Goal: Communication & Community: Answer question/provide support

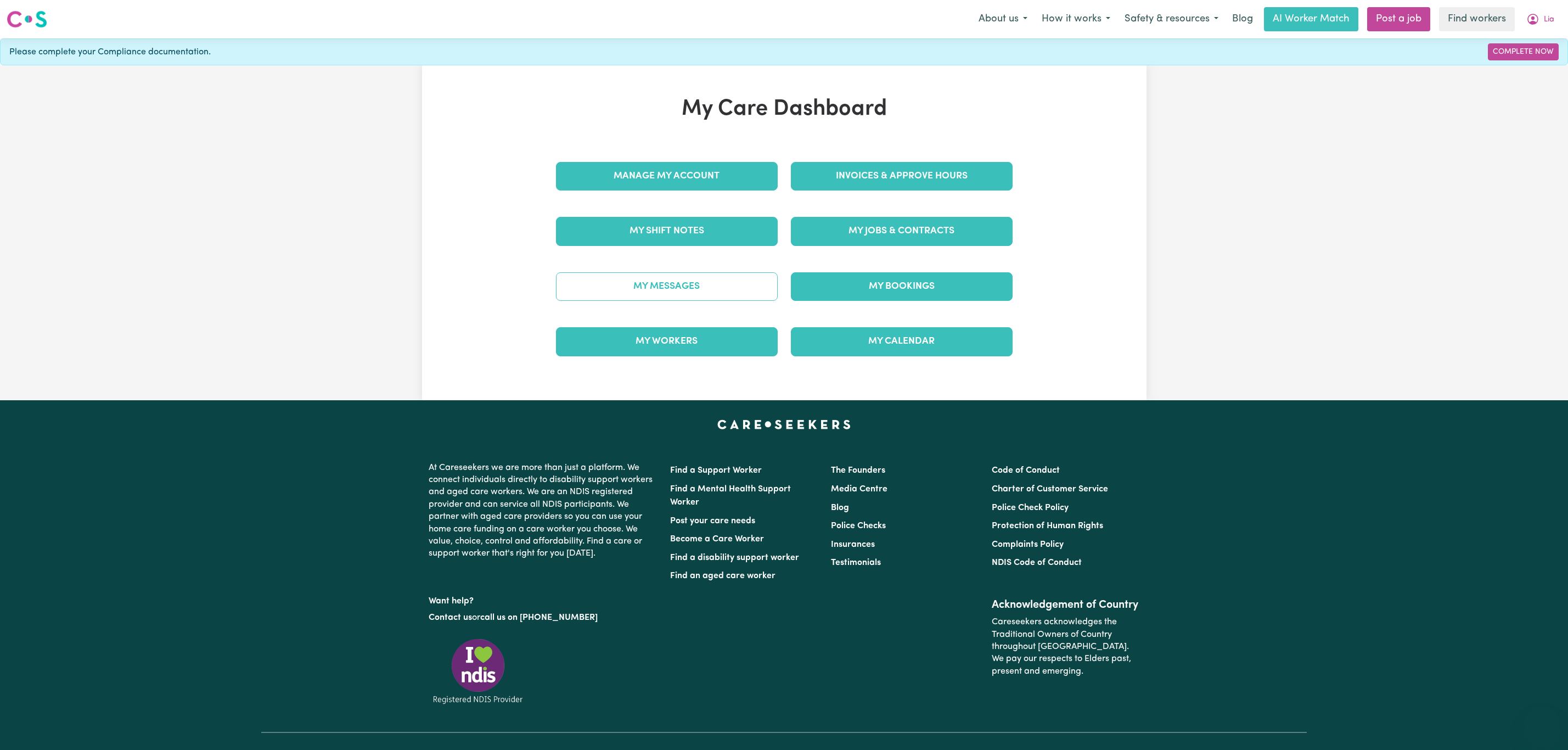
click at [709, 290] on link "My Messages" at bounding box center [666, 287] width 222 height 29
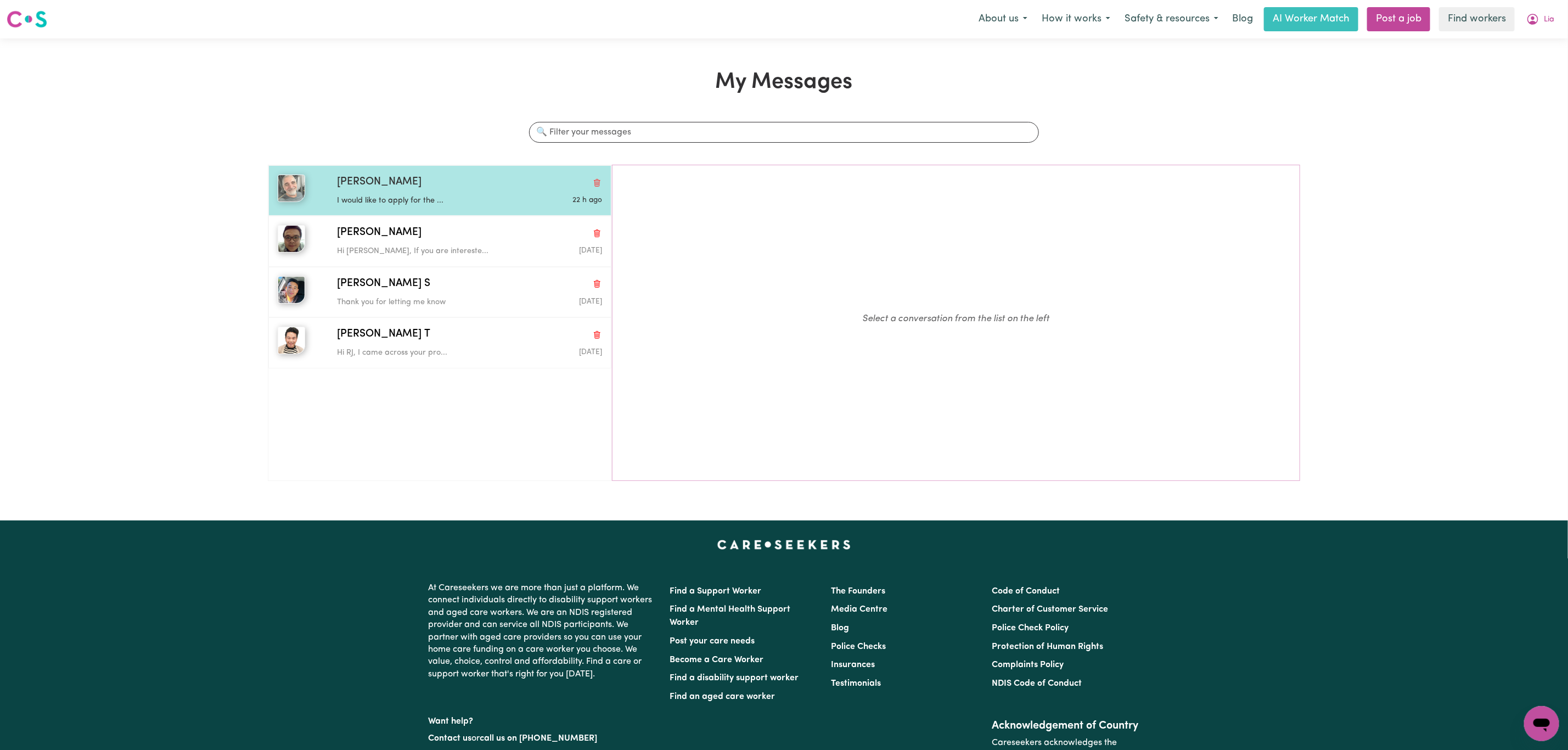
click at [488, 190] on div "[PERSON_NAME]" at bounding box center [469, 182] width 265 height 16
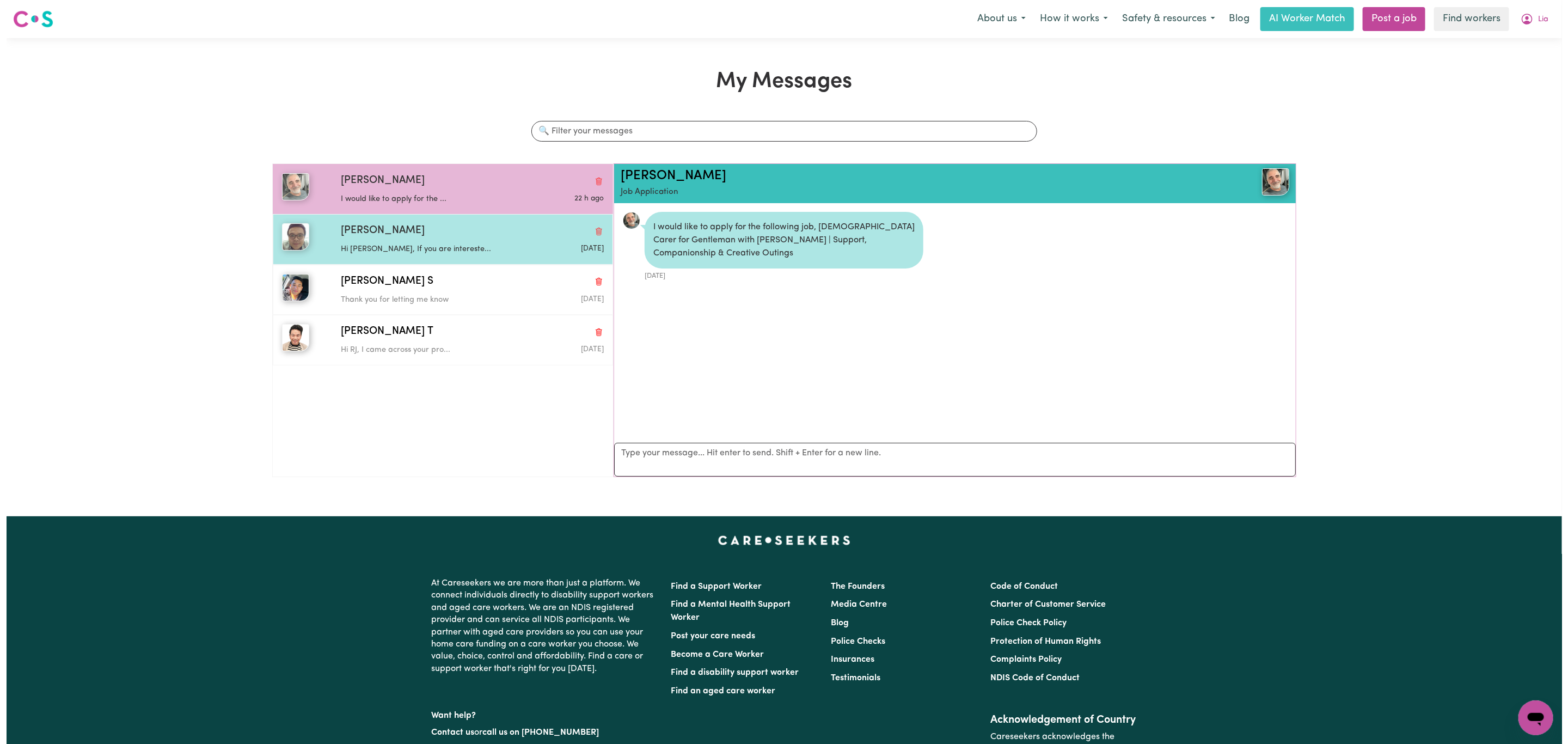
scroll to position [7, 0]
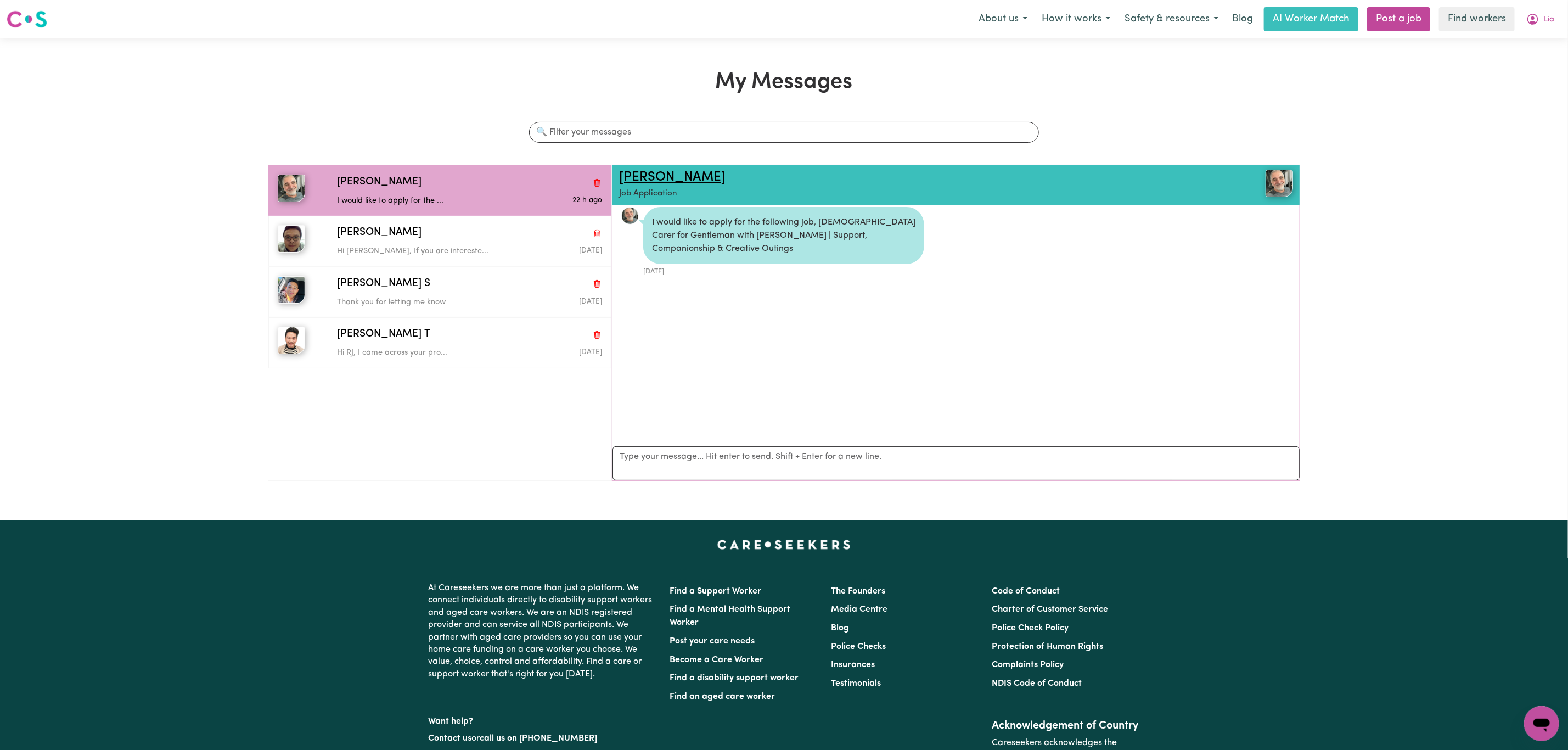
click at [655, 177] on link "[PERSON_NAME]" at bounding box center [673, 177] width 107 height 13
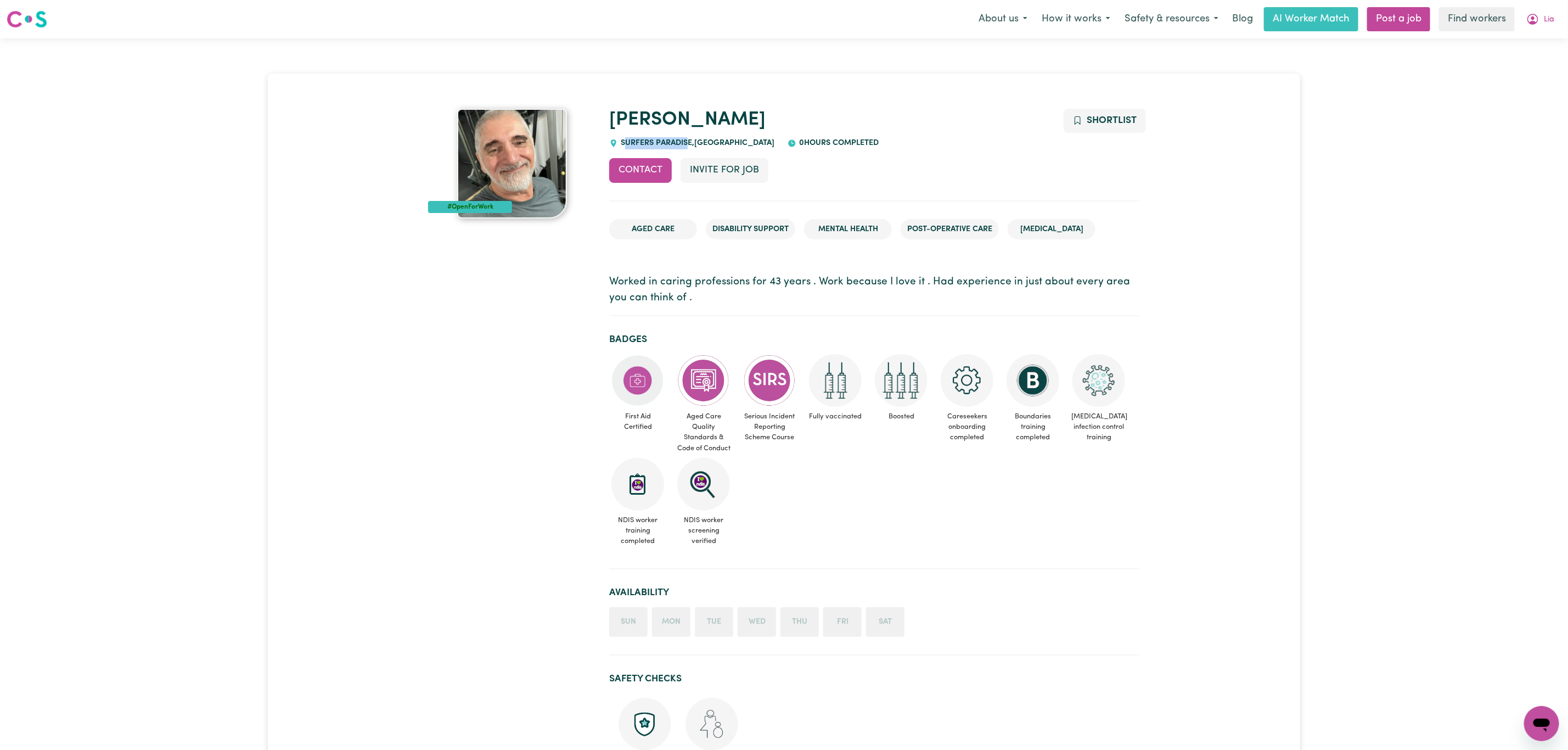
drag, startPoint x: 690, startPoint y: 139, endPoint x: 651, endPoint y: 143, distance: 39.2
click at [625, 142] on span "SURFERS PARADISE , Queensland" at bounding box center [696, 142] width 156 height 8
click at [673, 145] on span "SURFERS PARADISE , Queensland" at bounding box center [696, 142] width 156 height 8
drag, startPoint x: 692, startPoint y: 145, endPoint x: 622, endPoint y: 141, distance: 70.1
click at [622, 141] on span "SURFERS PARADISE , Queensland" at bounding box center [696, 142] width 156 height 8
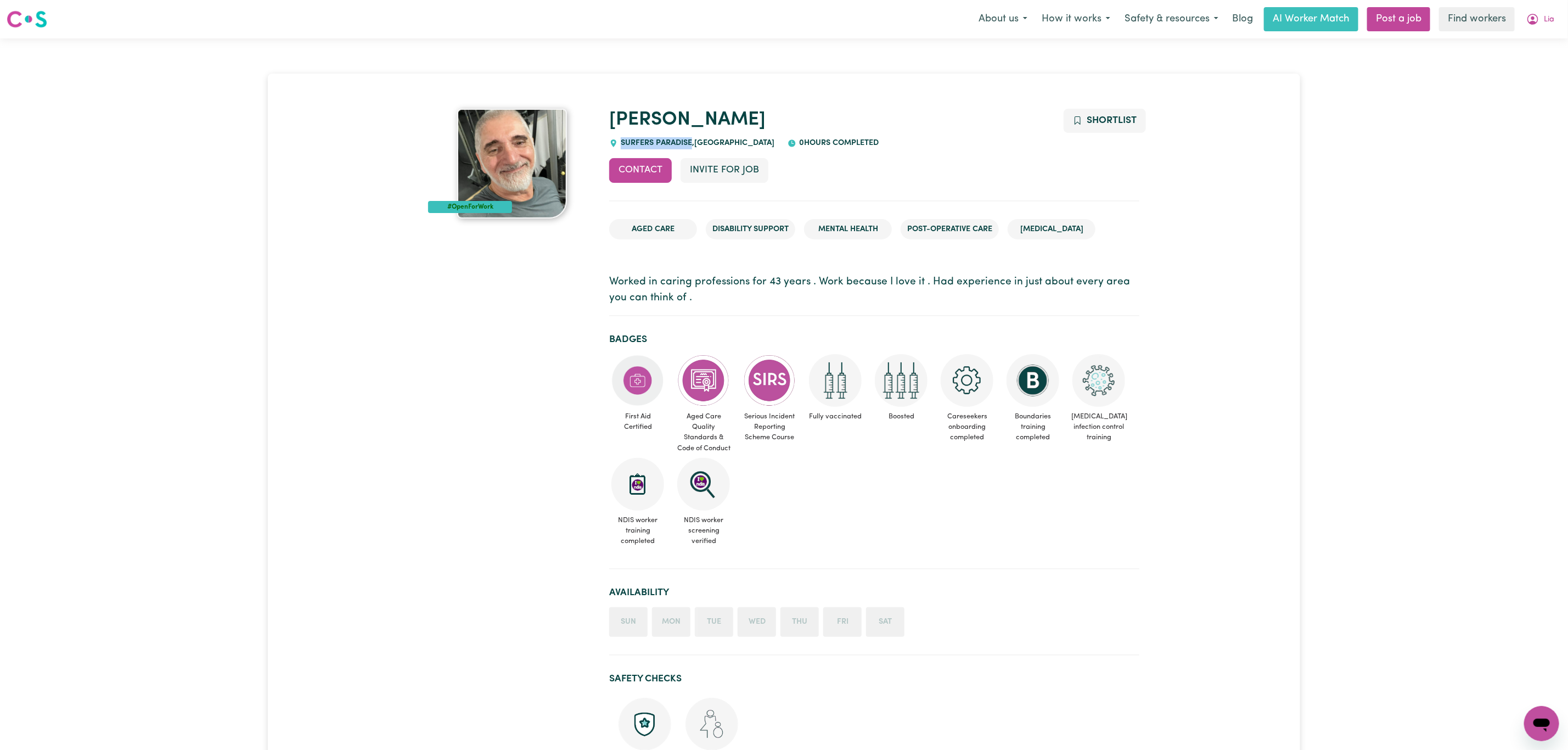
copy span "SURFERS PARADISE"
click at [1543, 27] on button "Lia" at bounding box center [1540, 20] width 42 height 23
drag, startPoint x: 1521, startPoint y: 30, endPoint x: 1512, endPoint y: 39, distance: 12.7
click at [1512, 39] on link "My Dashboard" at bounding box center [1517, 43] width 87 height 21
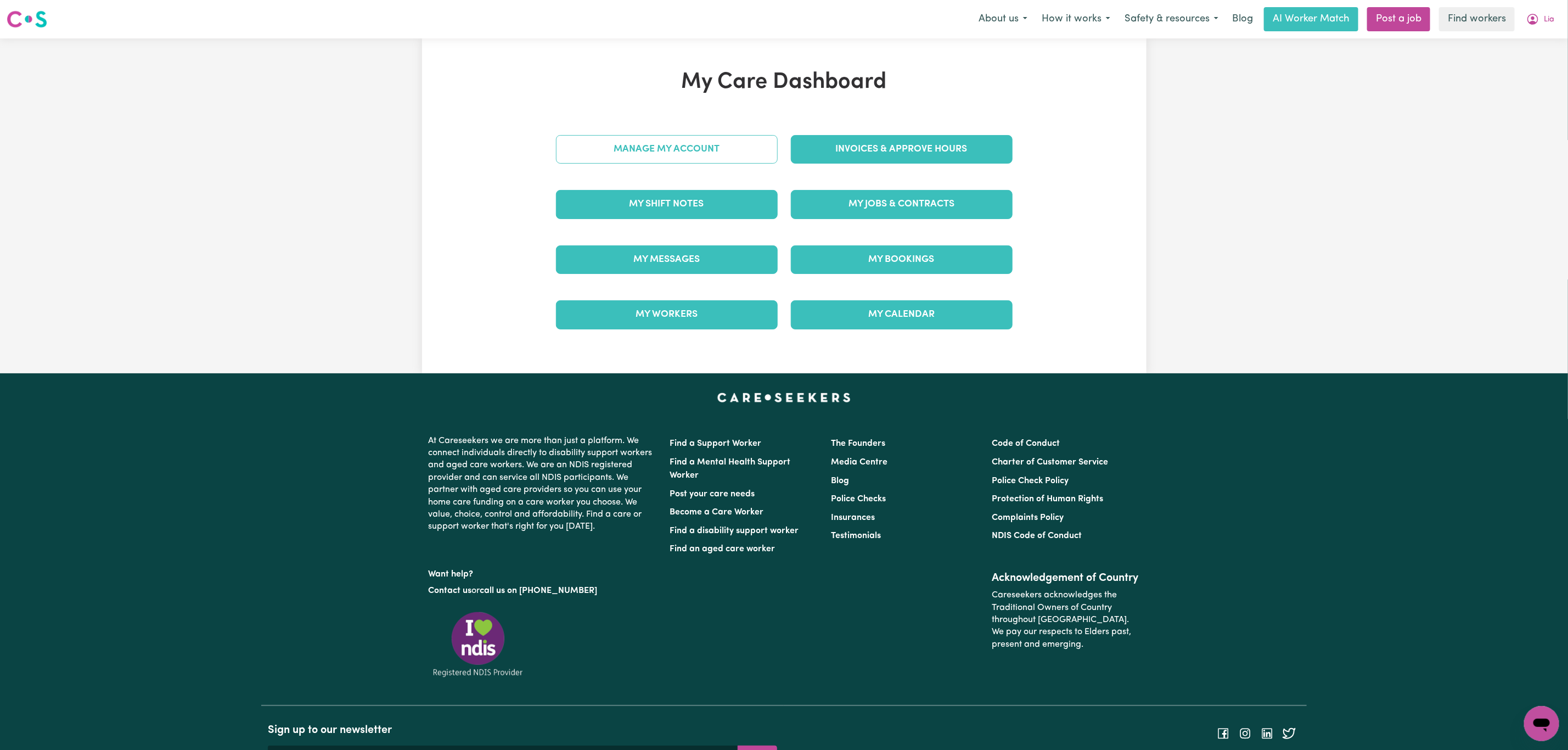
click at [736, 139] on div "My Care Dashboard Manage My Account Invoices & Approve Hours My Shift Notes My …" at bounding box center [784, 206] width 483 height 273
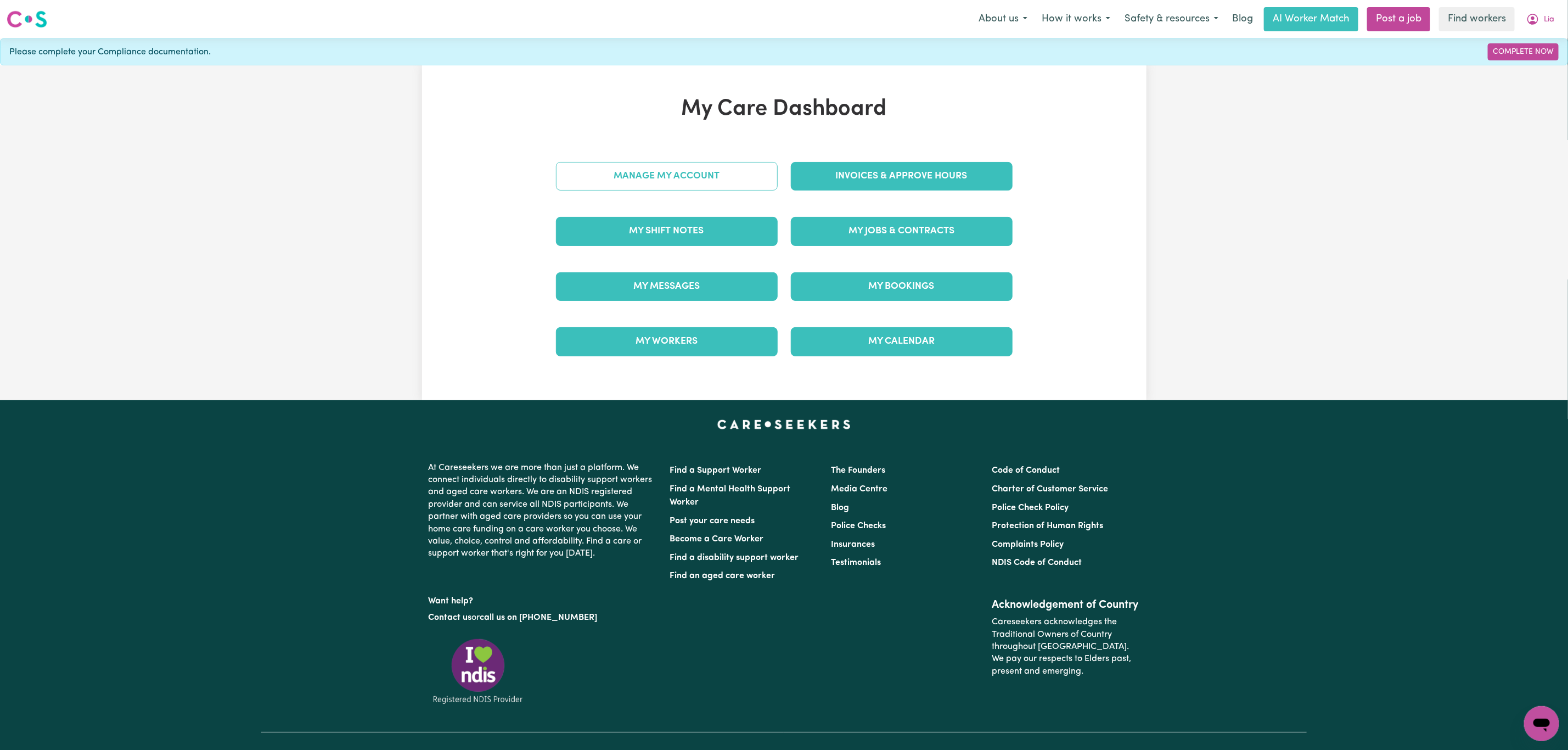
click at [697, 170] on link "Manage My Account" at bounding box center [666, 176] width 222 height 29
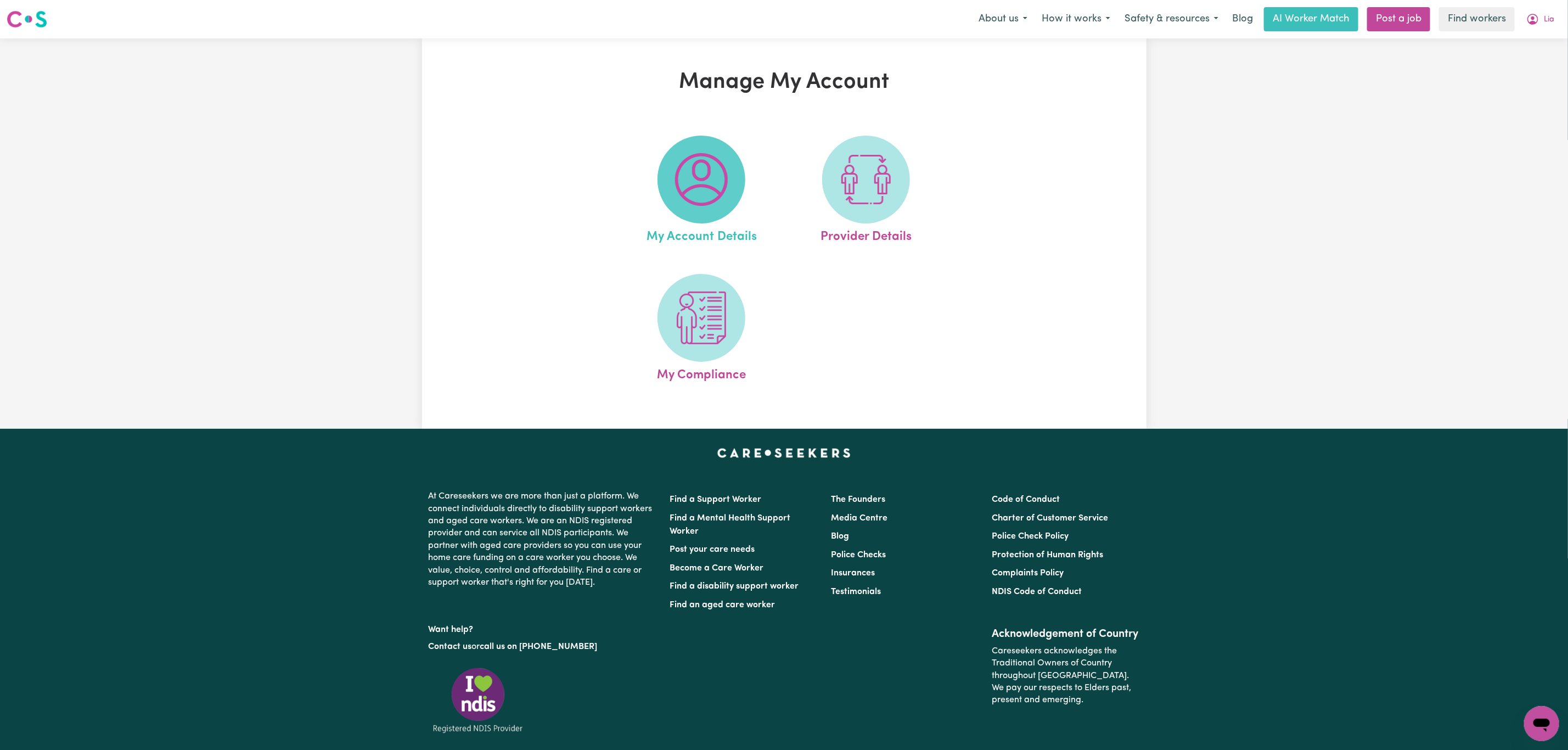
click at [700, 191] on img at bounding box center [701, 180] width 53 height 53
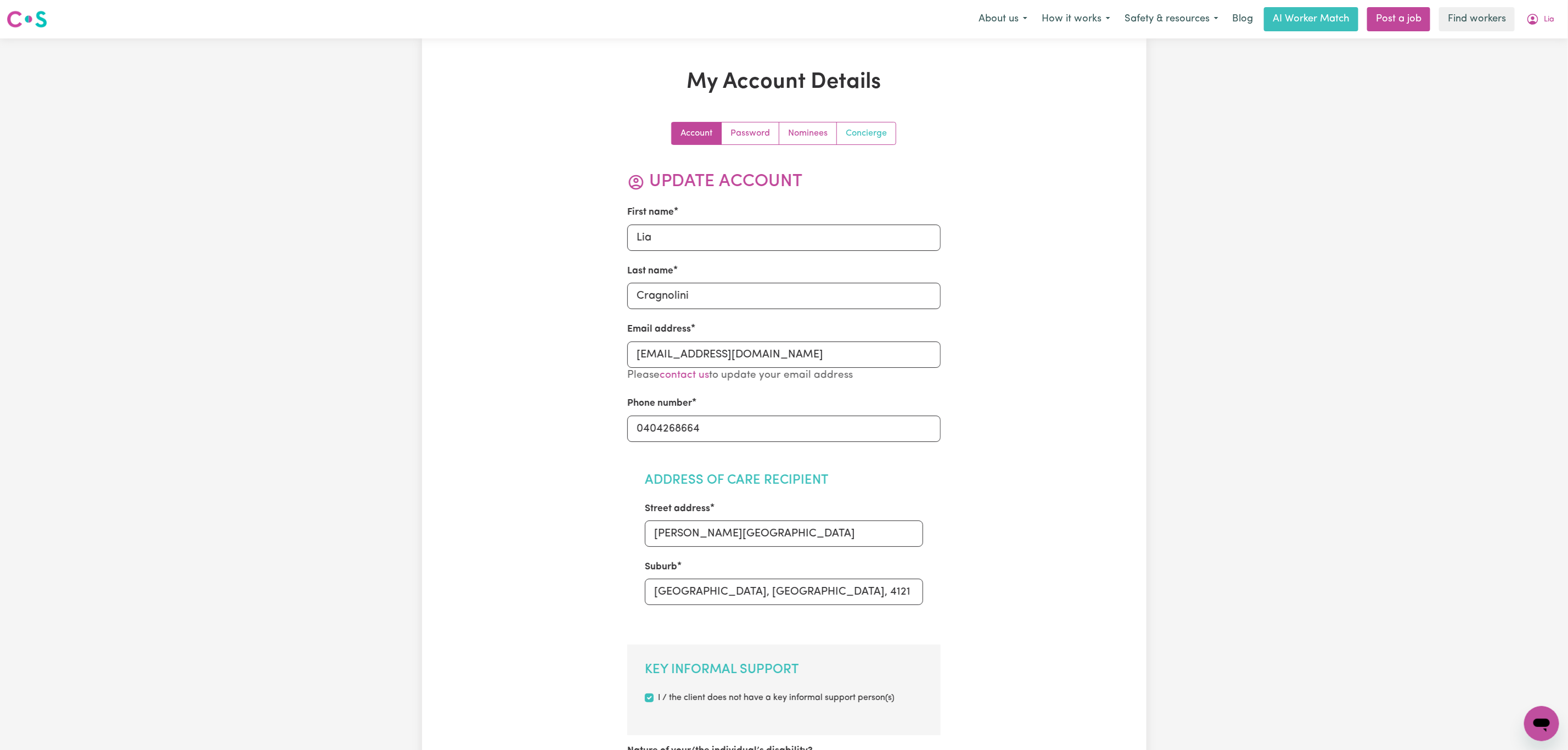
click at [859, 129] on link "Concierge" at bounding box center [867, 133] width 59 height 22
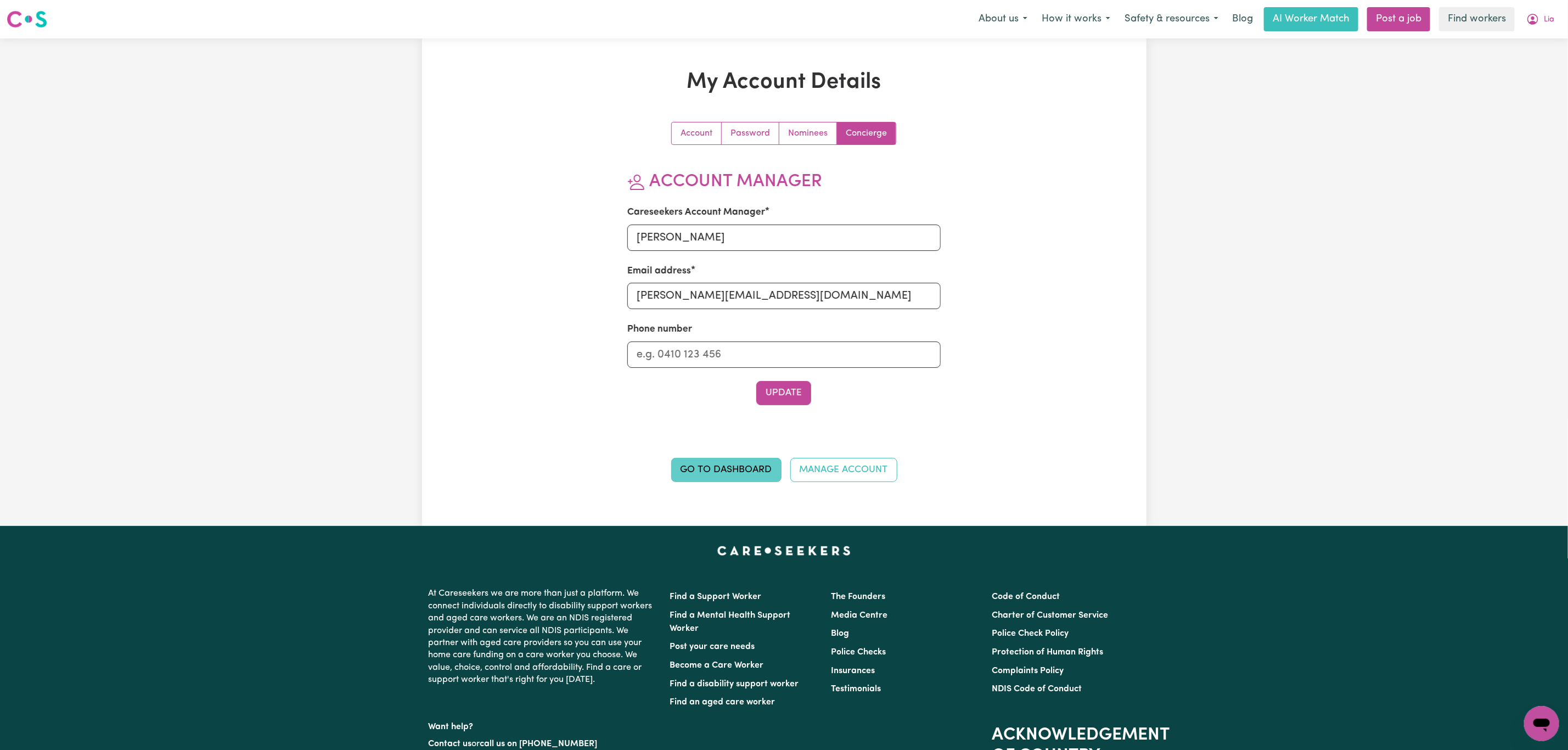
click at [744, 460] on div "Go to Dashboard Manage Account" at bounding box center [784, 466] width 470 height 33
click at [736, 462] on link "Go to Dashboard" at bounding box center [727, 470] width 110 height 24
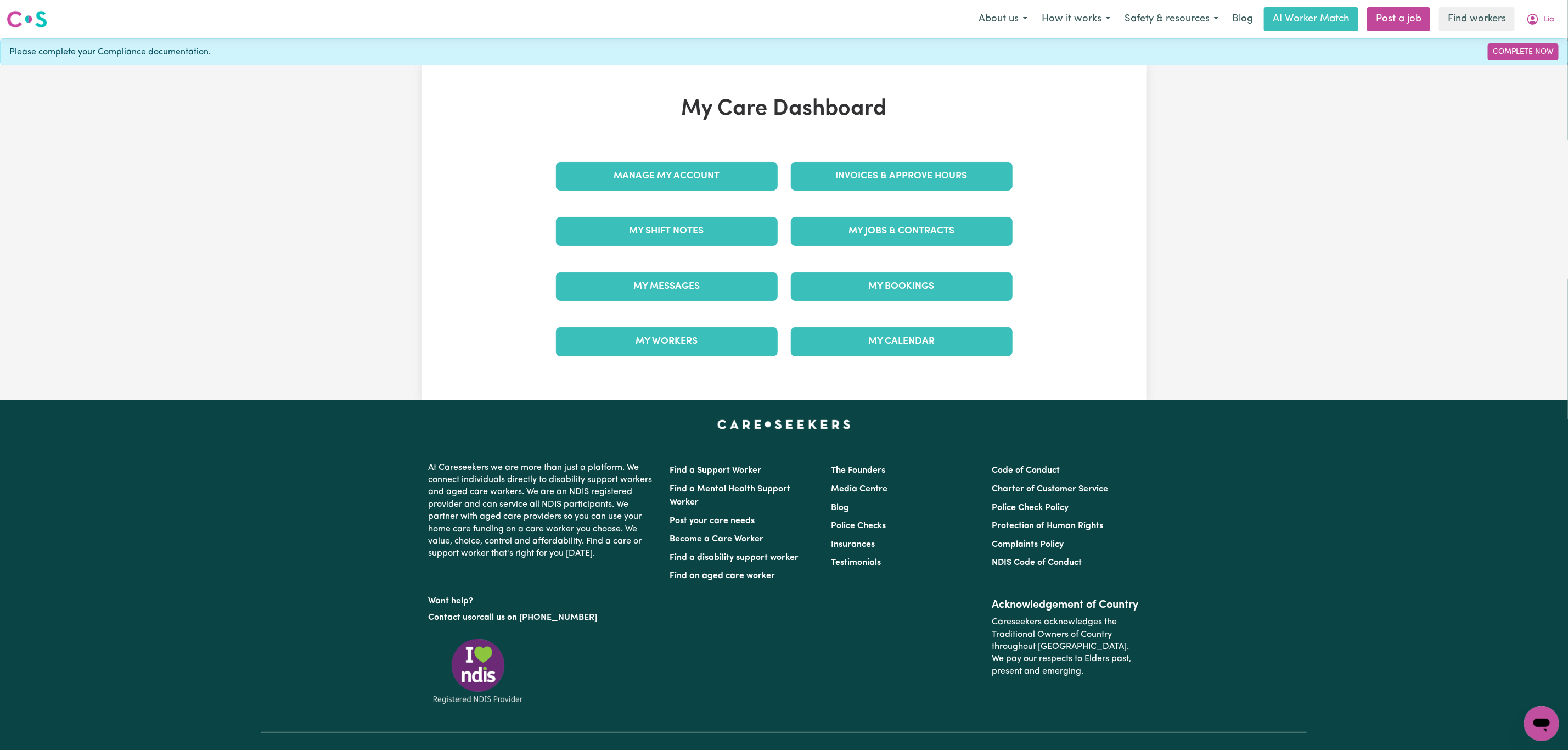
click at [713, 269] on div "My Messages" at bounding box center [666, 286] width 235 height 55
click at [713, 282] on link "My Messages" at bounding box center [666, 287] width 222 height 29
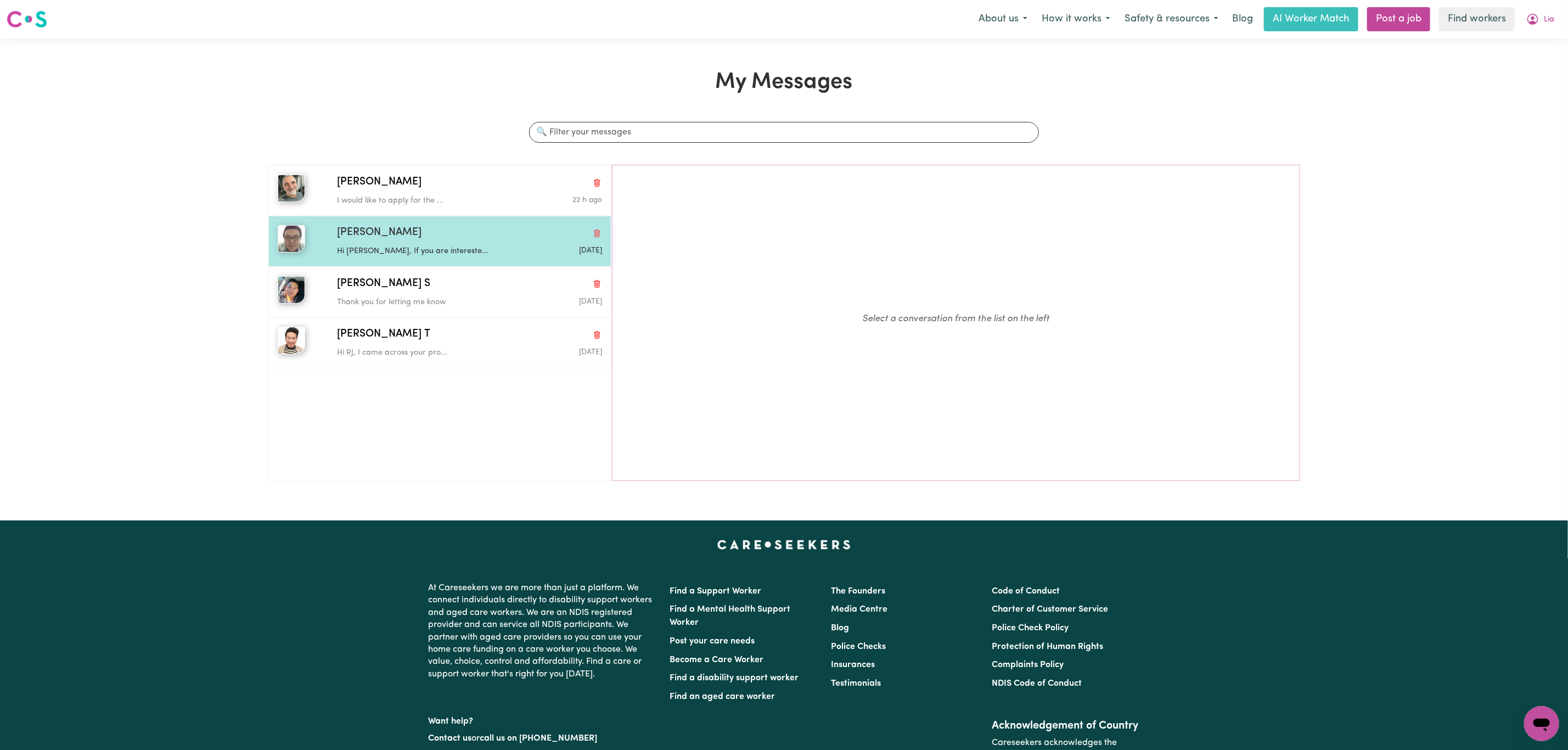
click at [449, 259] on div "Carl Vincent G Hi Carl, If you are intereste... Sep 24 2025" at bounding box center [439, 241] width 343 height 50
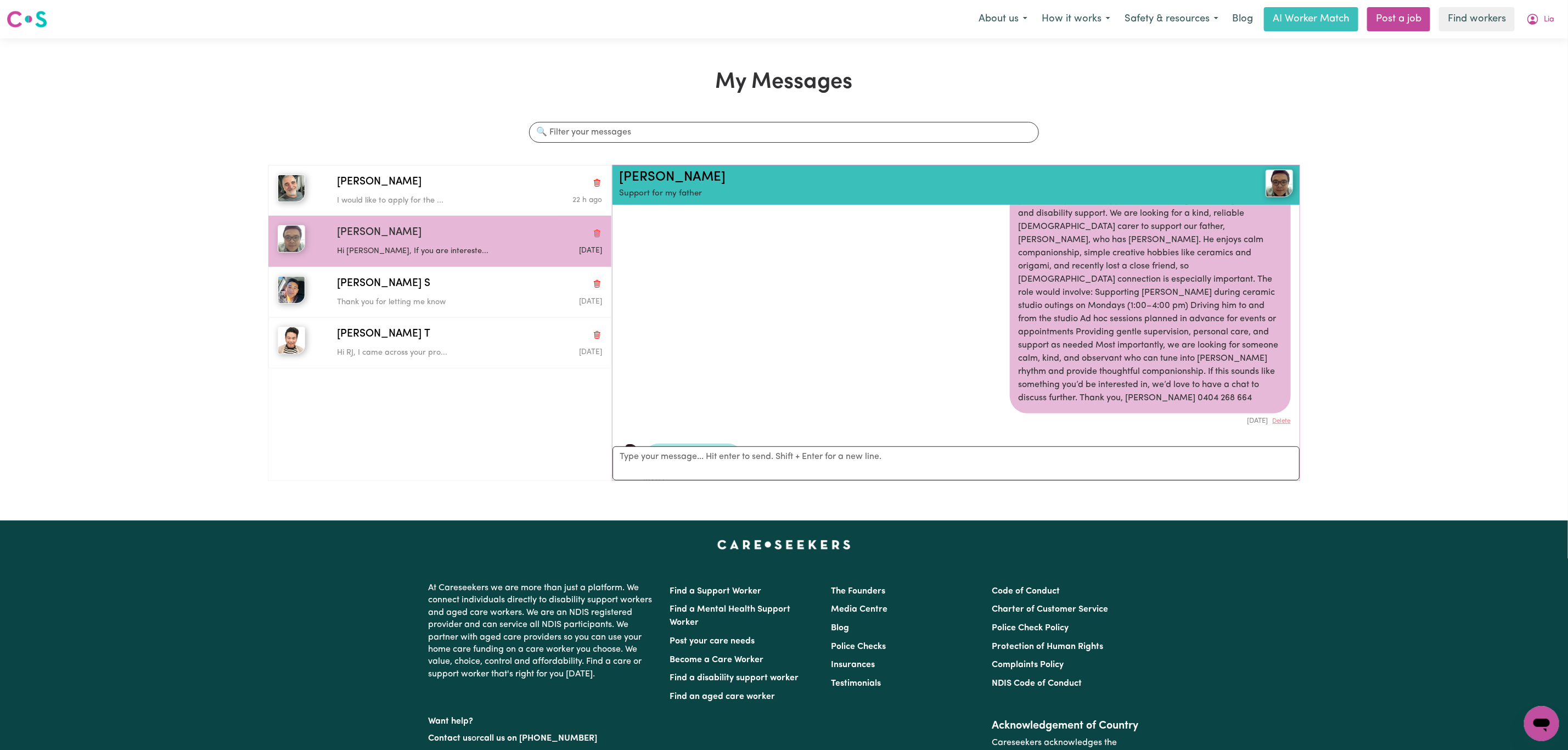
scroll to position [300, 0]
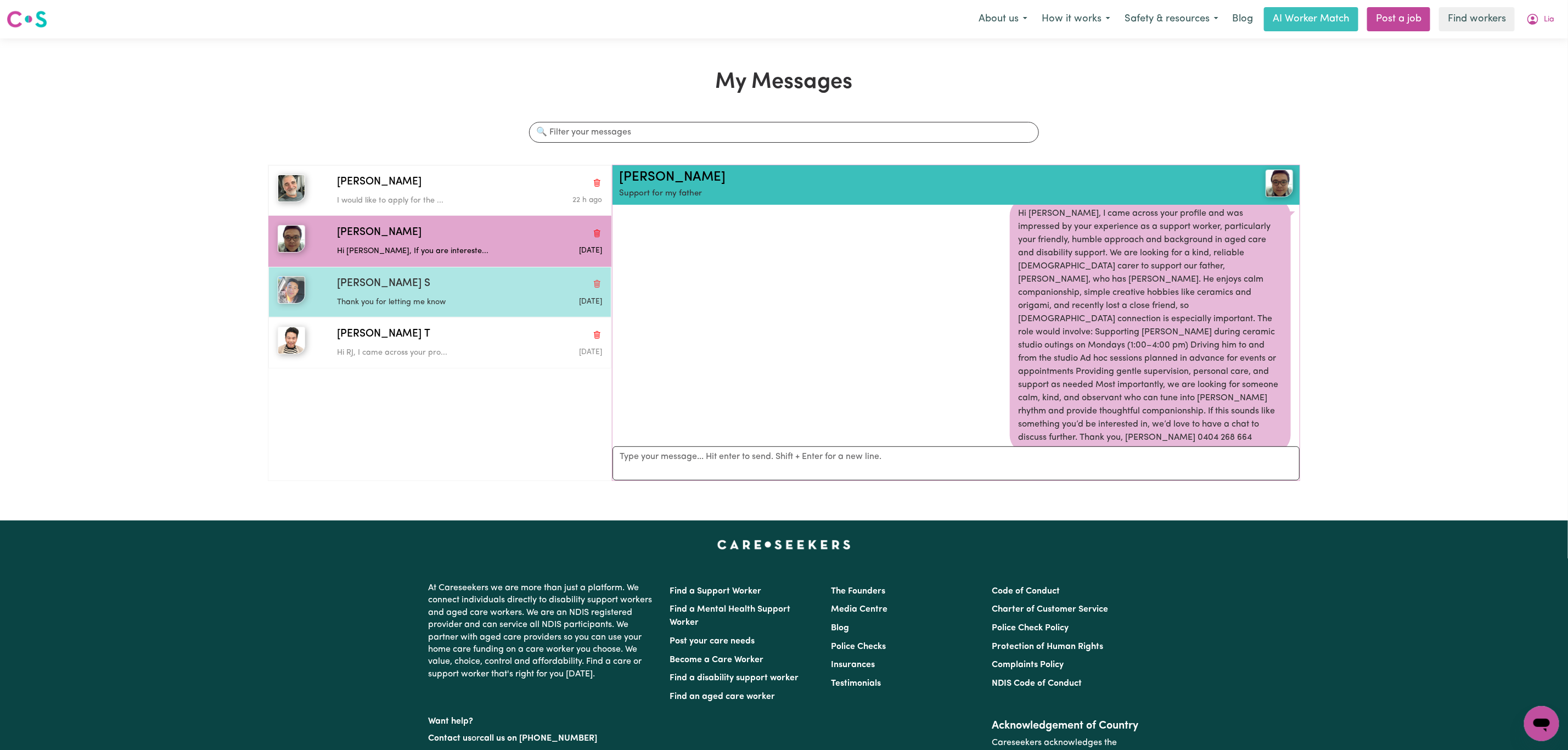
click at [399, 300] on p "Thank you for letting me know" at bounding box center [425, 303] width 177 height 12
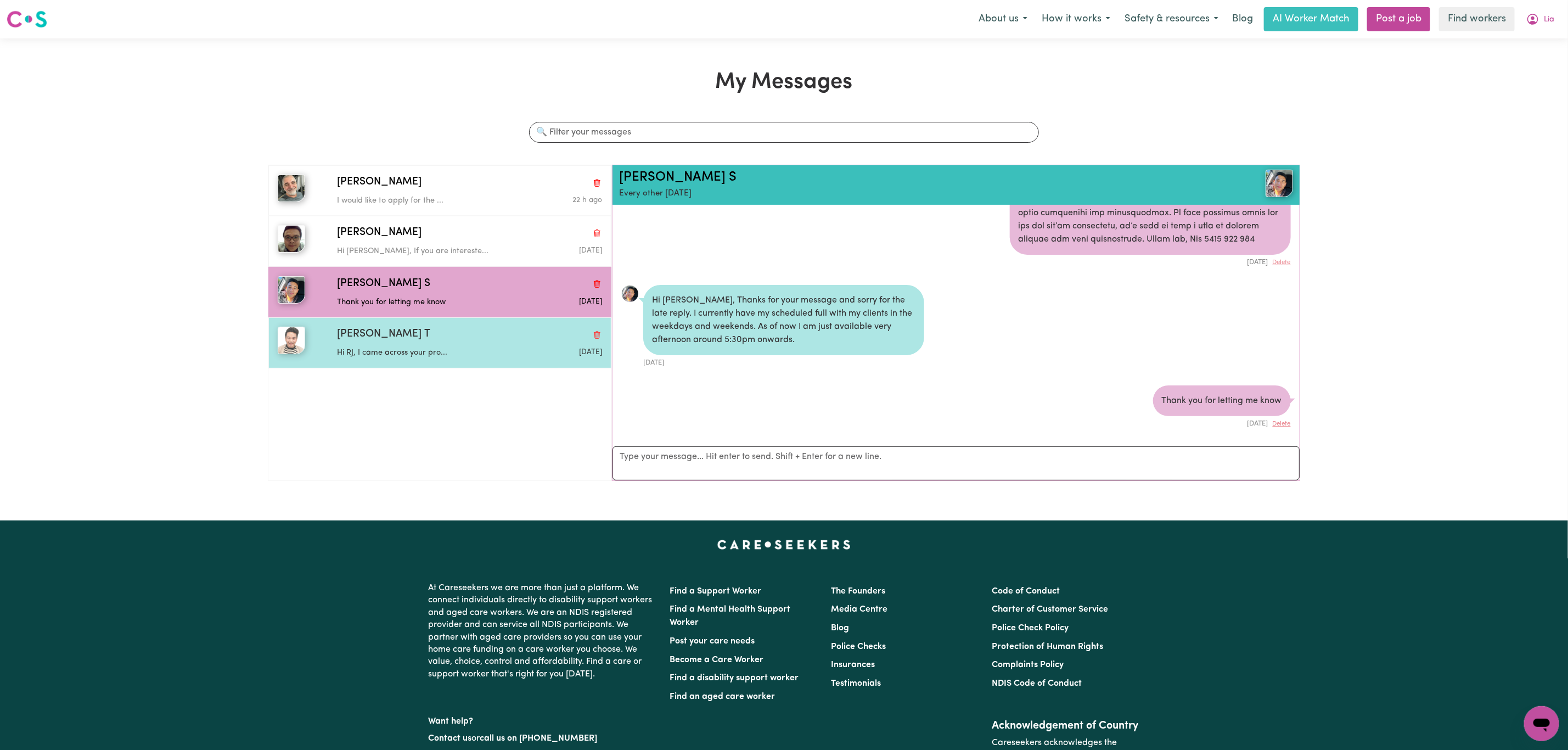
click at [440, 345] on div "Honorato T Hi RJ, I came across your pro... Sep 21 2025" at bounding box center [467, 342] width 270 height 32
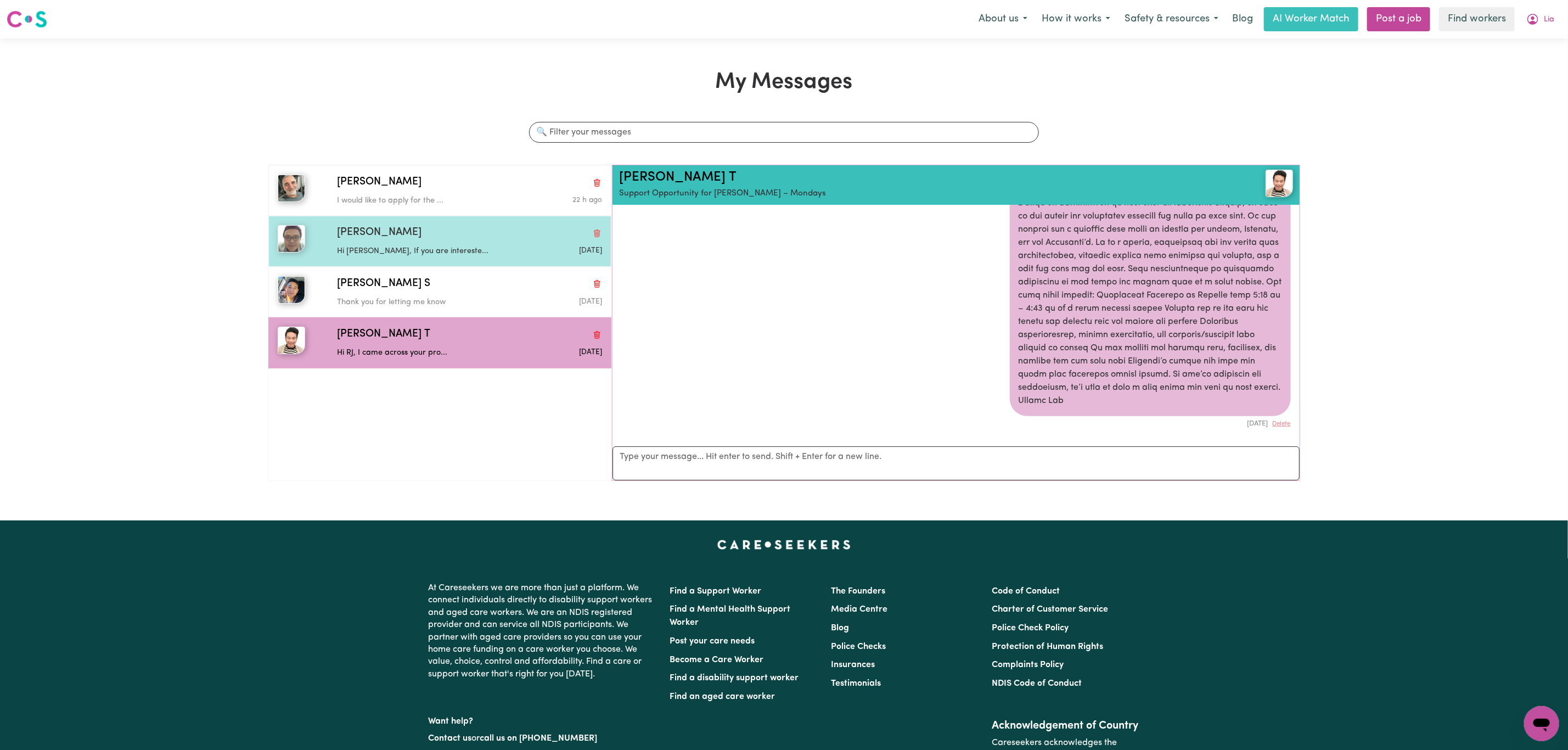
click at [447, 256] on p "Hi [PERSON_NAME], If you are intereste..." at bounding box center [425, 252] width 177 height 12
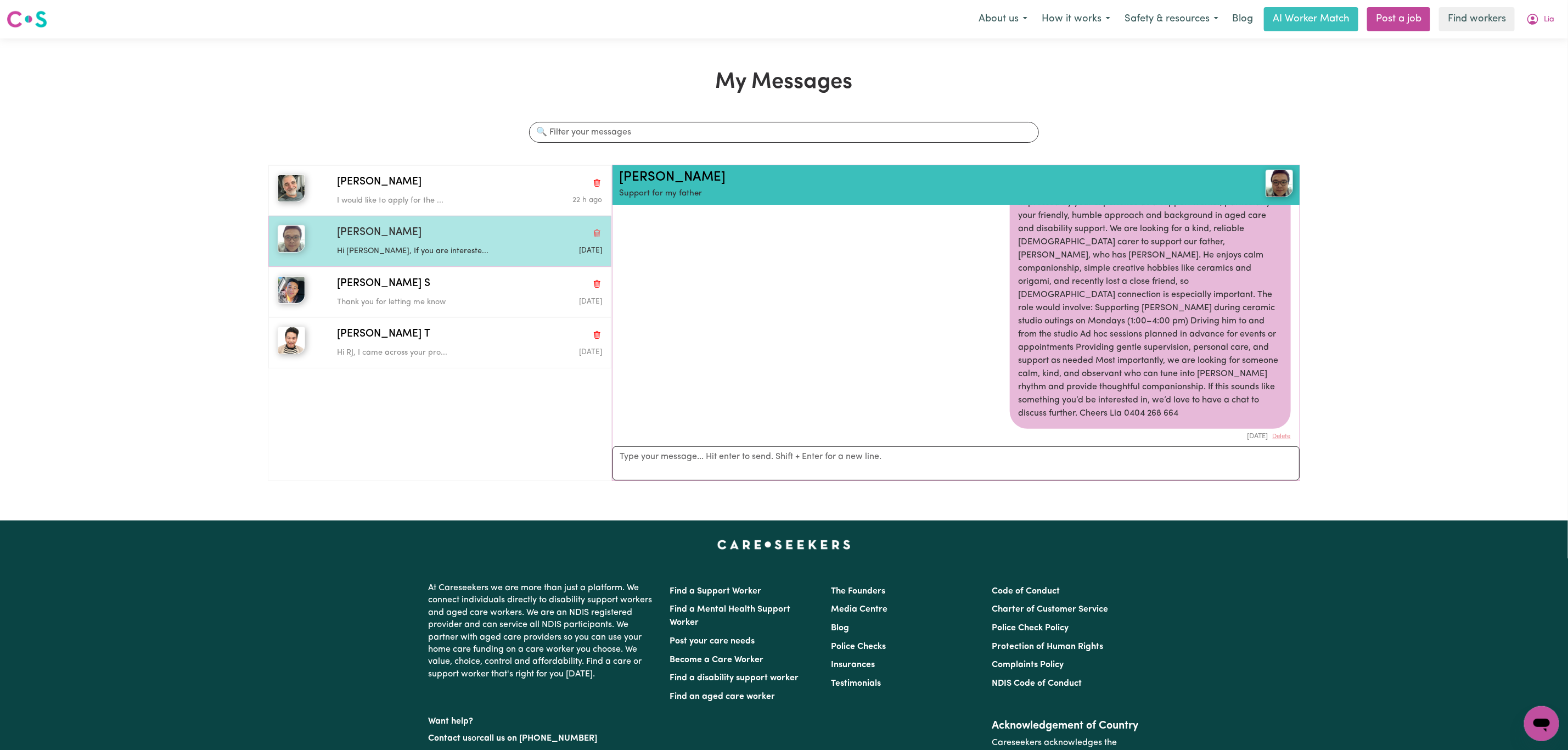
scroll to position [547, 0]
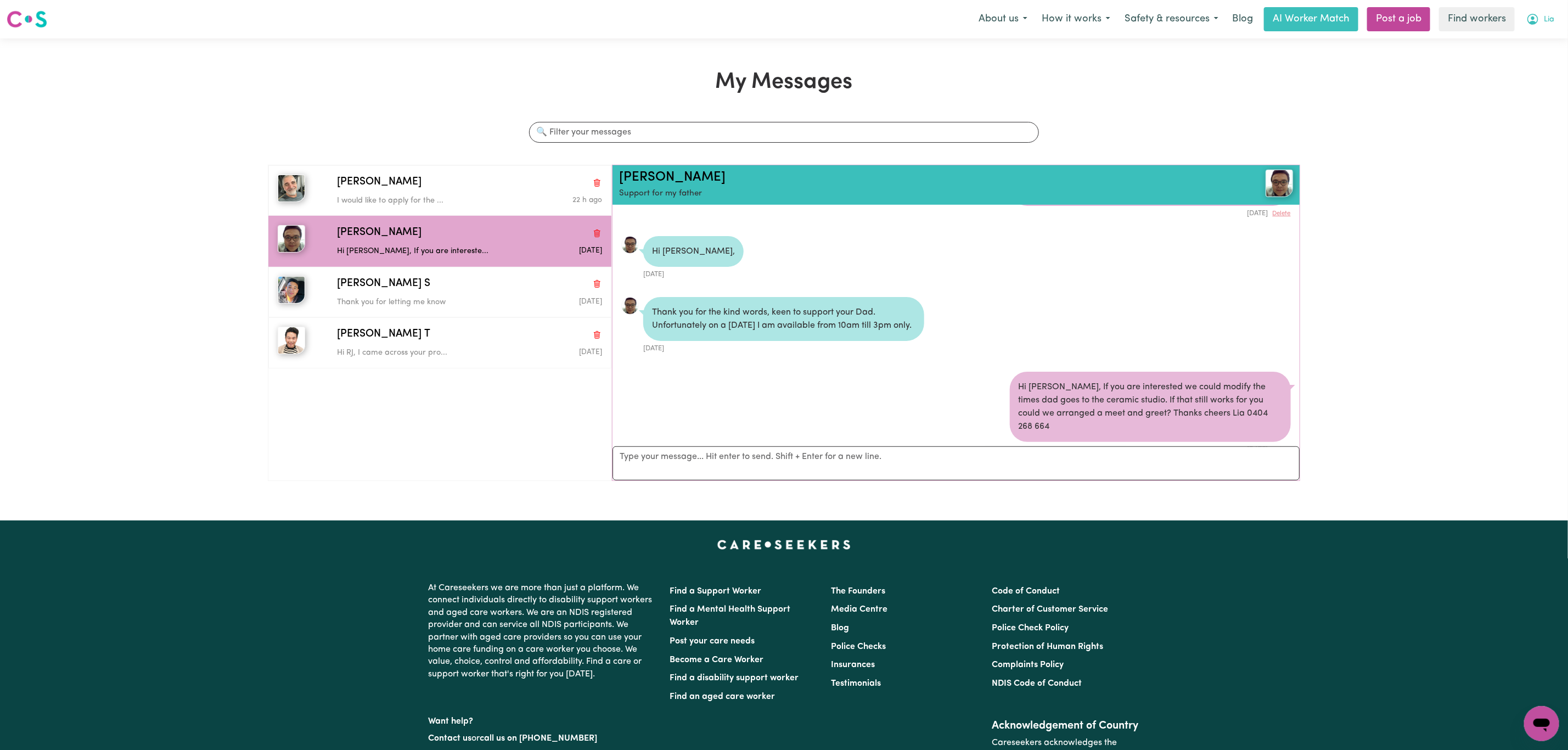
click at [1551, 23] on span "Lia" at bounding box center [1549, 20] width 10 height 12
click at [1514, 64] on link "Logout" at bounding box center [1517, 63] width 87 height 21
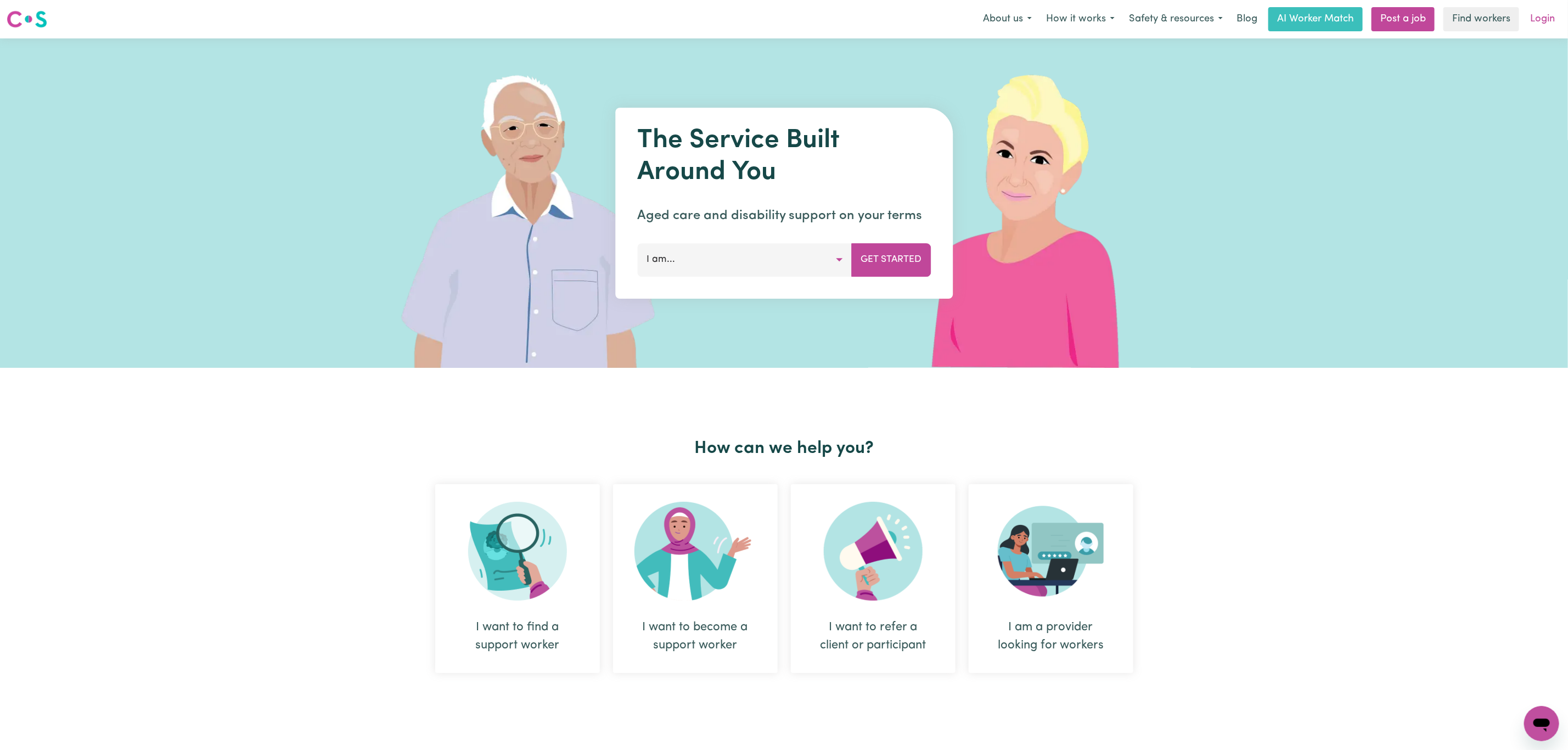
click at [1543, 27] on link "Login" at bounding box center [1543, 19] width 38 height 24
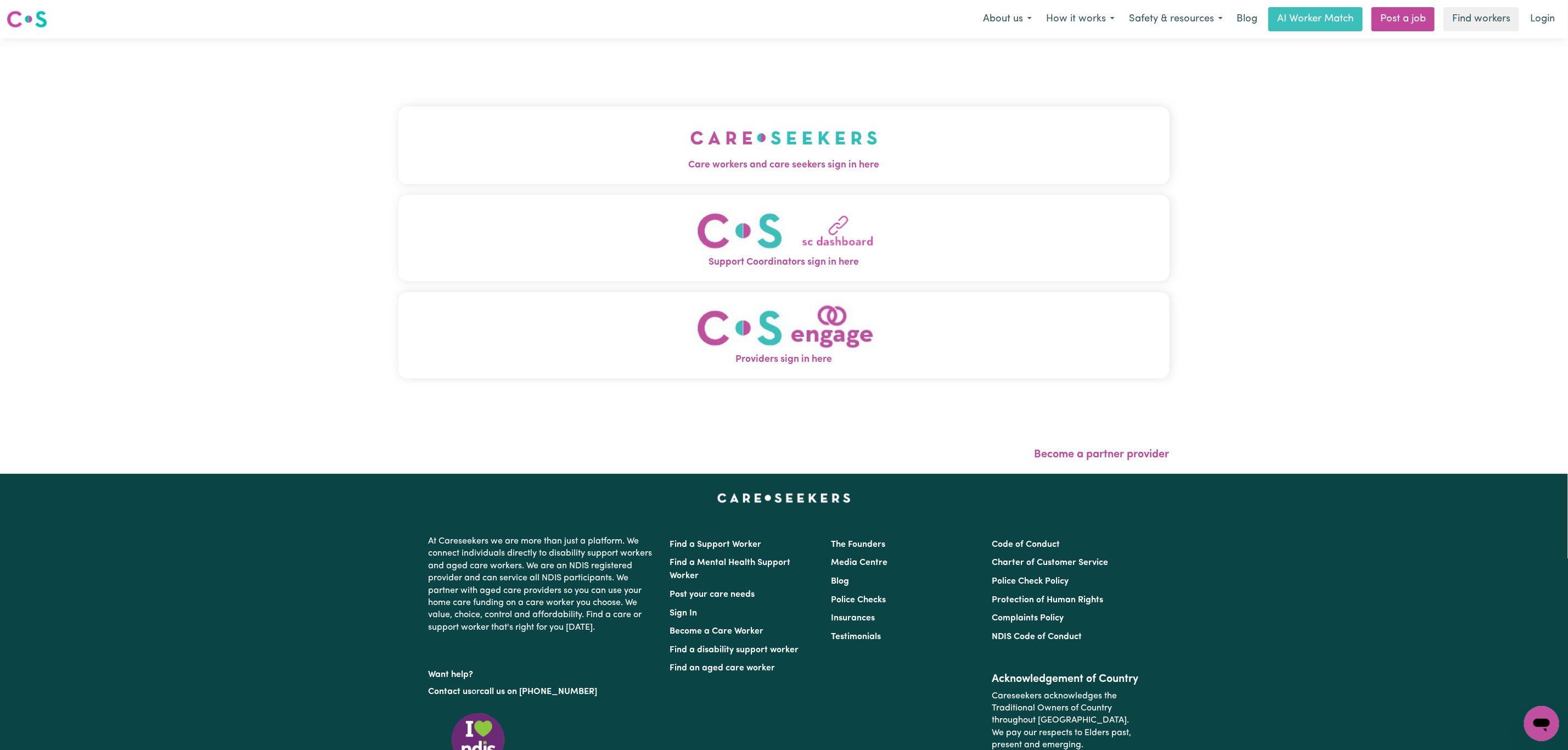
click at [549, 161] on span "Care workers and care seekers sign in here" at bounding box center [784, 165] width 771 height 14
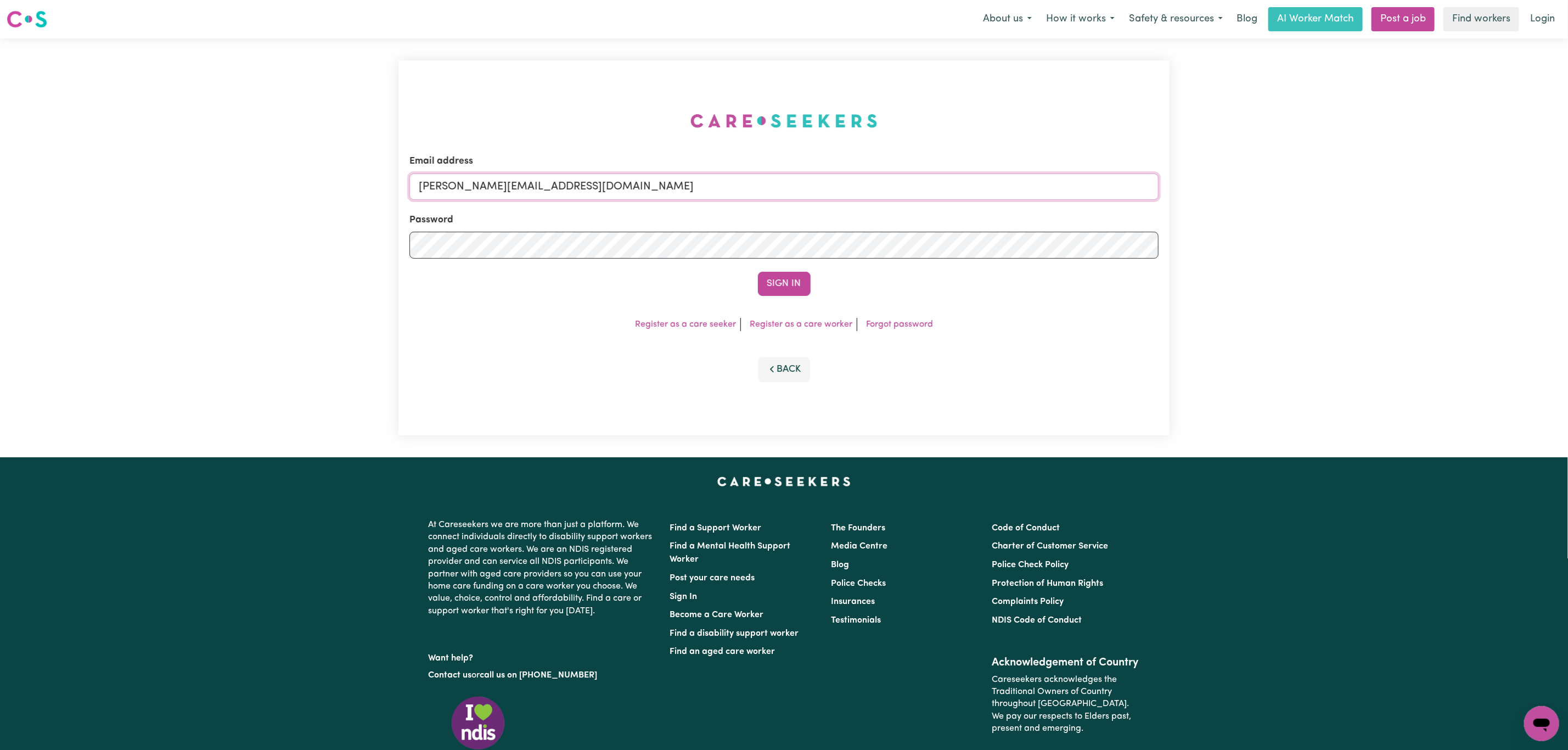
click at [544, 178] on input "mikayla+engage@careseekers.com.au" at bounding box center [784, 187] width 749 height 26
drag, startPoint x: 479, startPoint y: 190, endPoint x: 812, endPoint y: 214, distance: 333.9
click at [812, 214] on form "Email address superuser~mikayla@careseekers.com.au Password Sign In" at bounding box center [784, 225] width 749 height 142
type input "superuser~philippa.martley@gmail.com"
click at [778, 280] on button "Sign In" at bounding box center [784, 284] width 53 height 24
